Goal: Task Accomplishment & Management: Complete application form

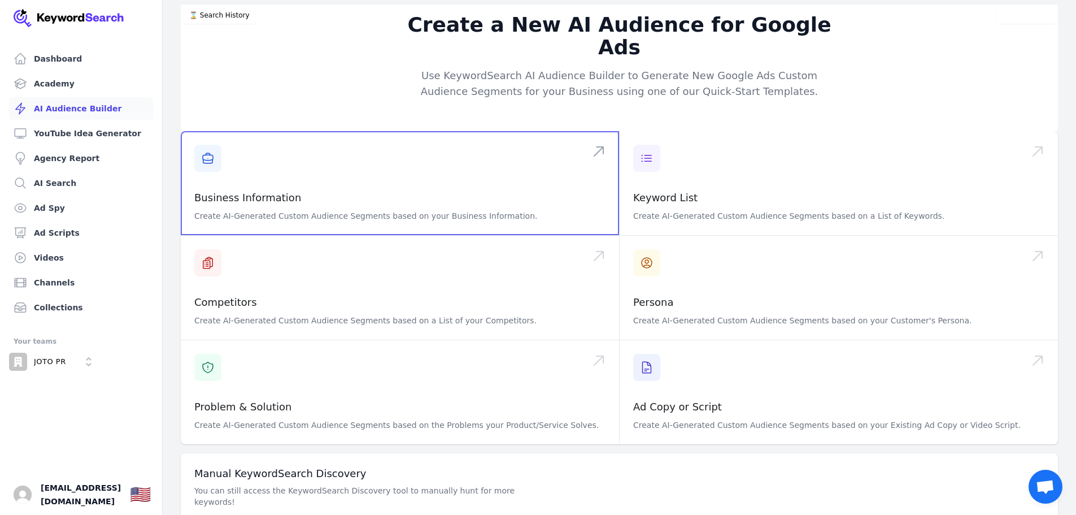
click at [280, 172] on span at bounding box center [400, 183] width 438 height 104
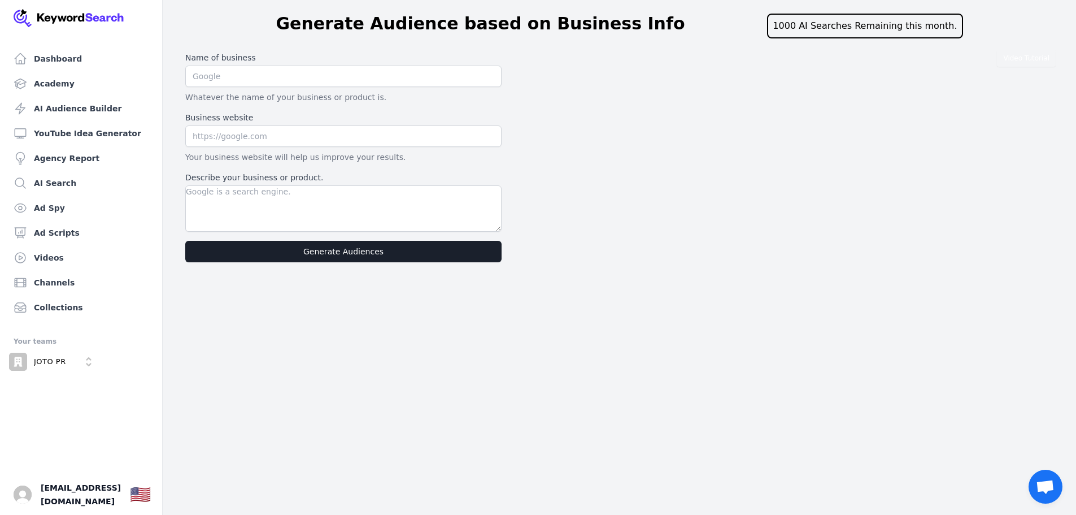
click at [296, 60] on label "Name of business" at bounding box center [343, 57] width 316 height 11
click at [300, 75] on input "text" at bounding box center [343, 76] width 316 height 21
type input "JOTO PR"
type input "[DOMAIN_NAME]"
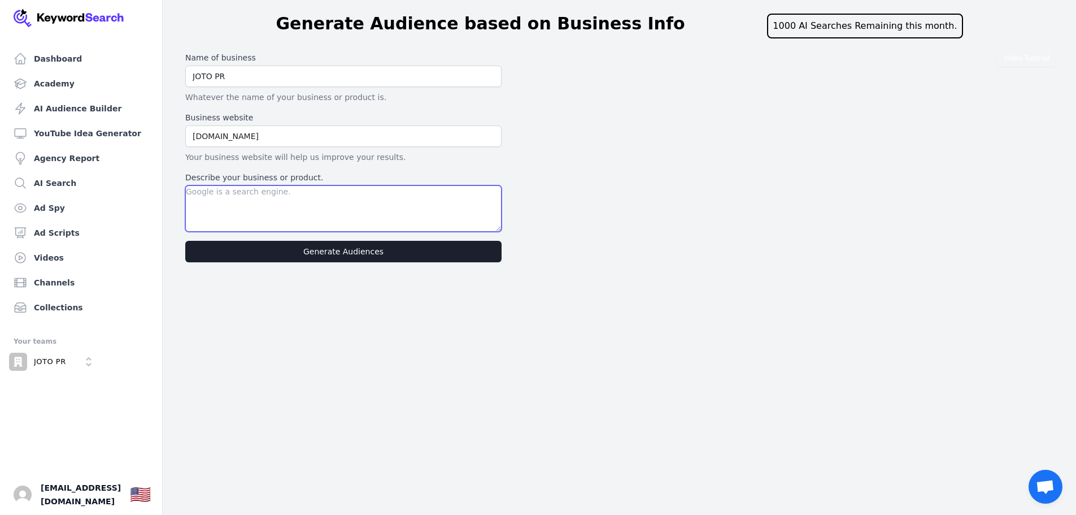
click at [284, 213] on textarea "Describe your business or product." at bounding box center [343, 208] width 316 height 46
paste textarea "[EMAIL_ADDRESS][DOMAIN_NAME]"
type textarea "[EMAIL_ADDRESS][DOMAIN_NAME]"
